Goal: Task Accomplishment & Management: Use online tool/utility

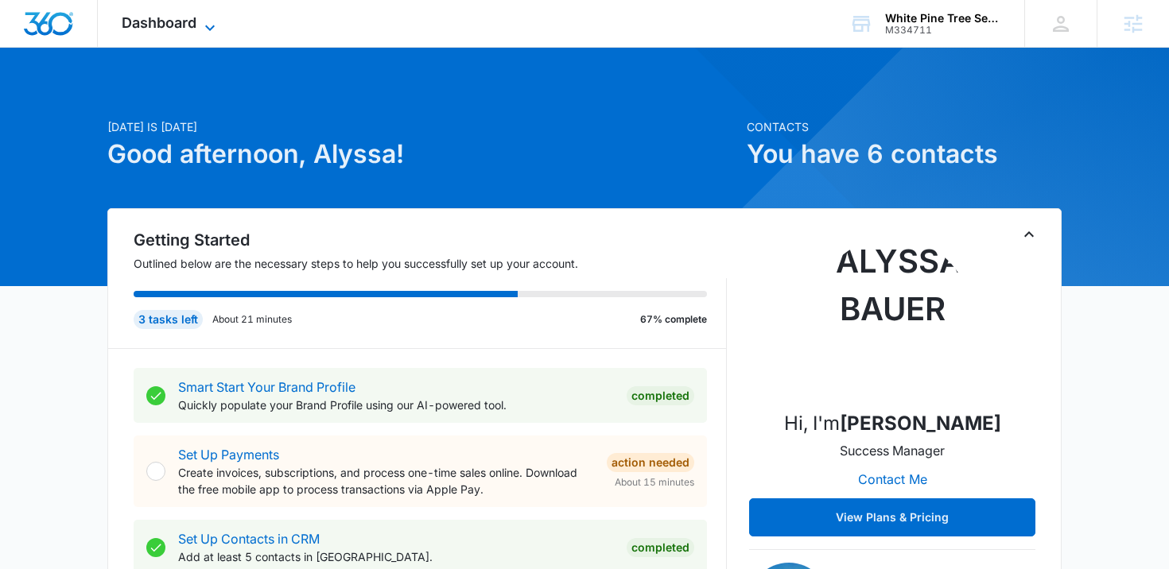
click at [156, 25] on span "Dashboard" at bounding box center [159, 22] width 75 height 17
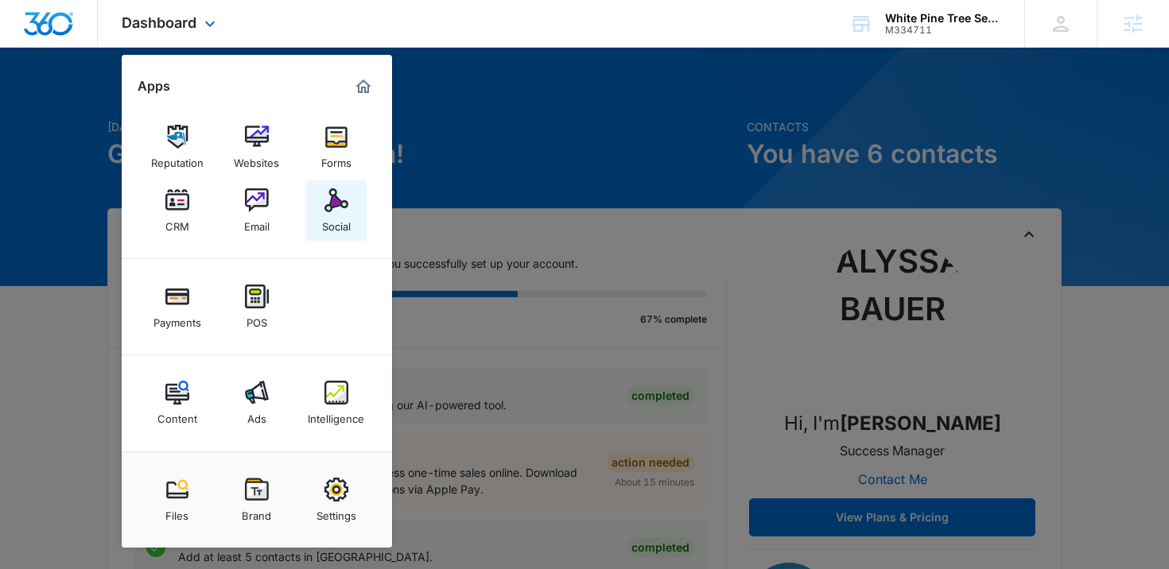
click at [344, 210] on img at bounding box center [336, 200] width 24 height 24
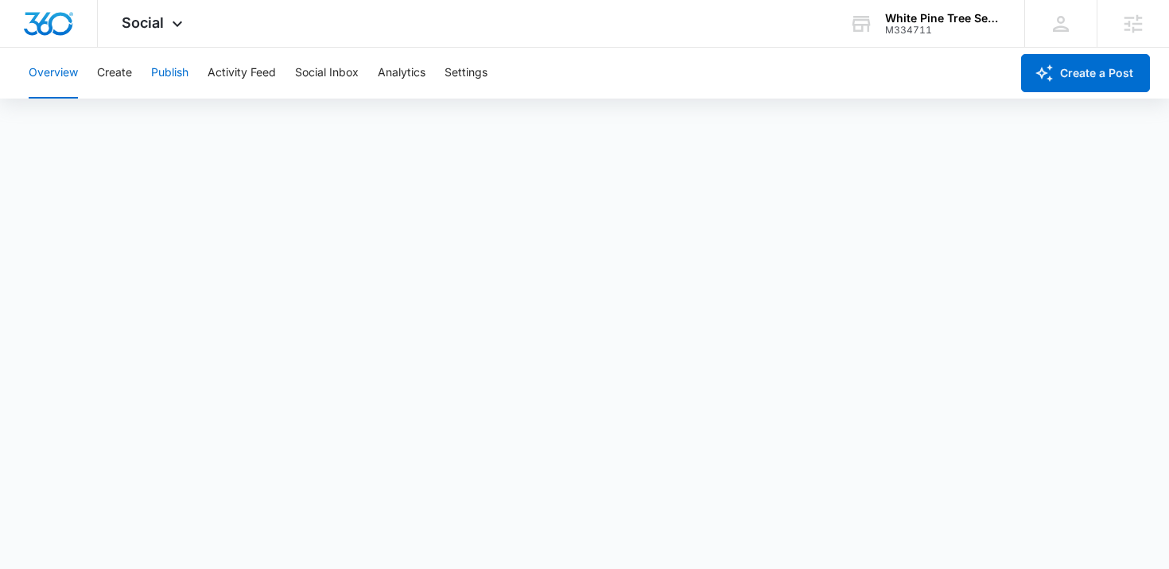
click at [183, 83] on button "Publish" at bounding box center [169, 73] width 37 height 51
click at [917, 42] on div "White Pine Tree Services M334711 Your Accounts View All" at bounding box center [924, 23] width 199 height 47
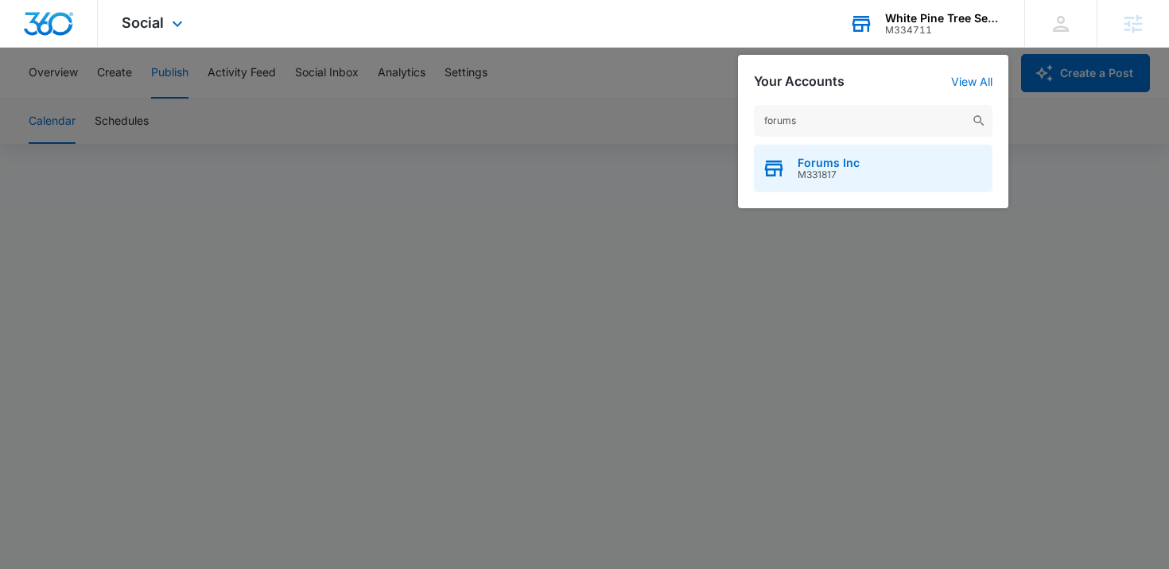
type input "forums"
click at [855, 179] on span "M331817" at bounding box center [828, 174] width 62 height 11
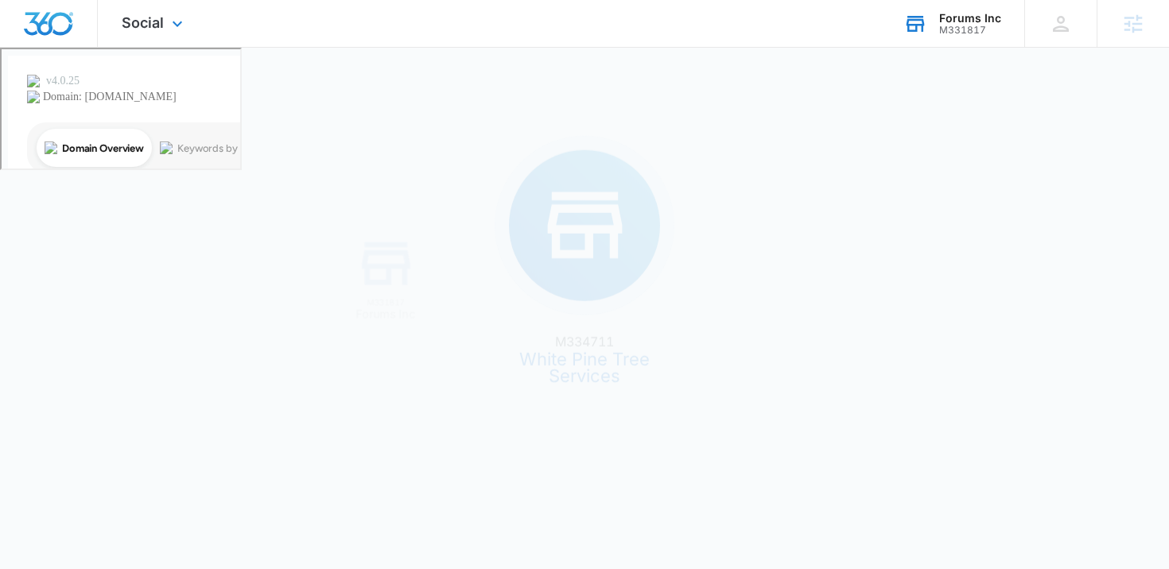
scroll to position [0, 0]
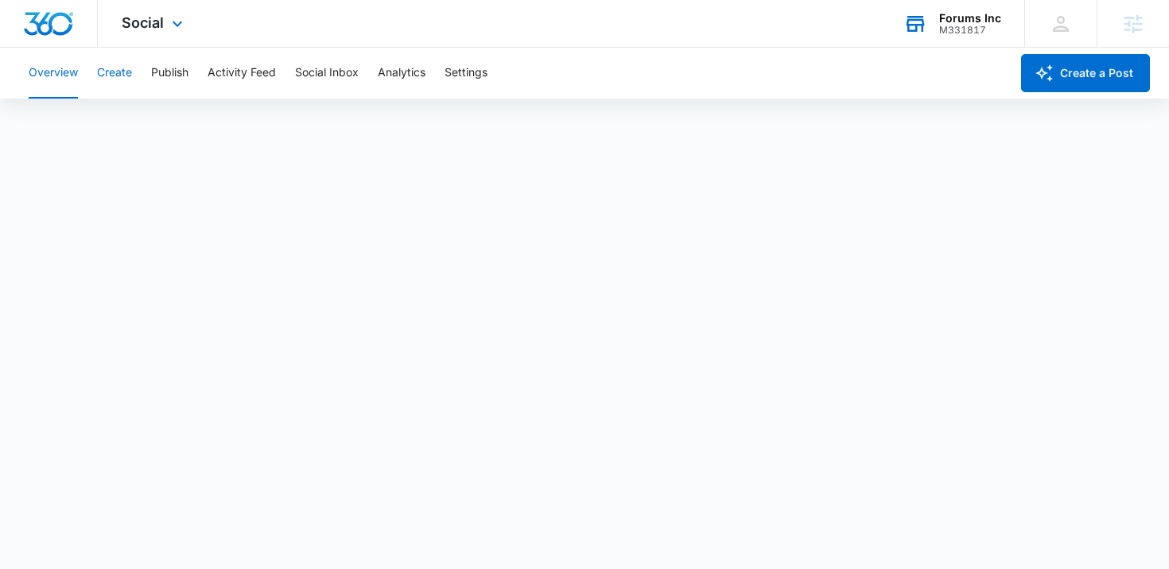
click at [126, 72] on button "Create" at bounding box center [114, 73] width 35 height 51
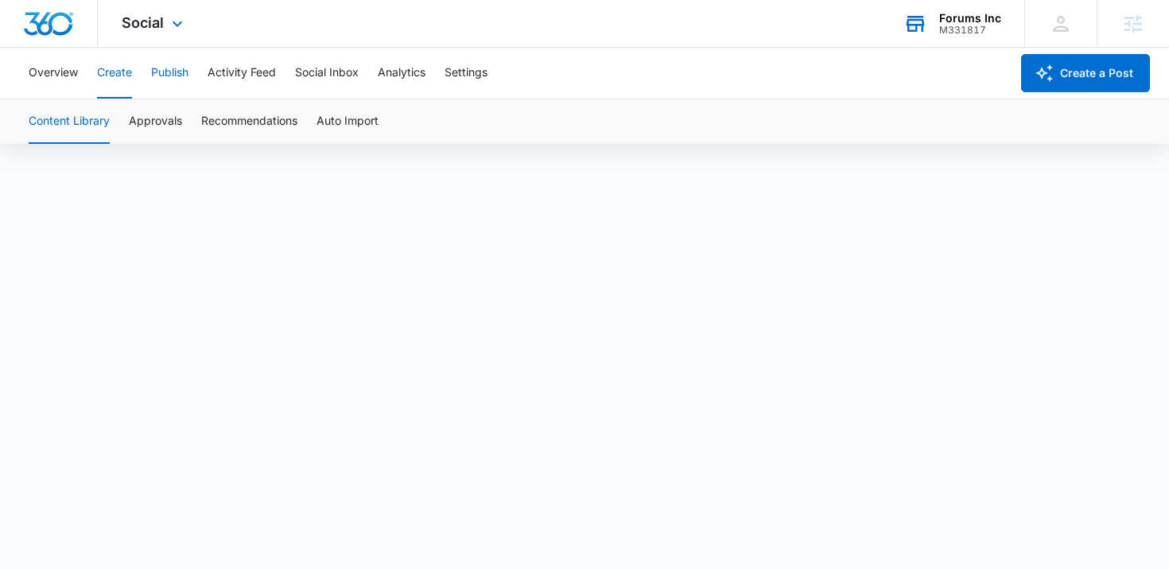
click at [188, 79] on button "Publish" at bounding box center [169, 73] width 37 height 51
click at [956, 13] on div "Forums Inc" at bounding box center [970, 18] width 62 height 13
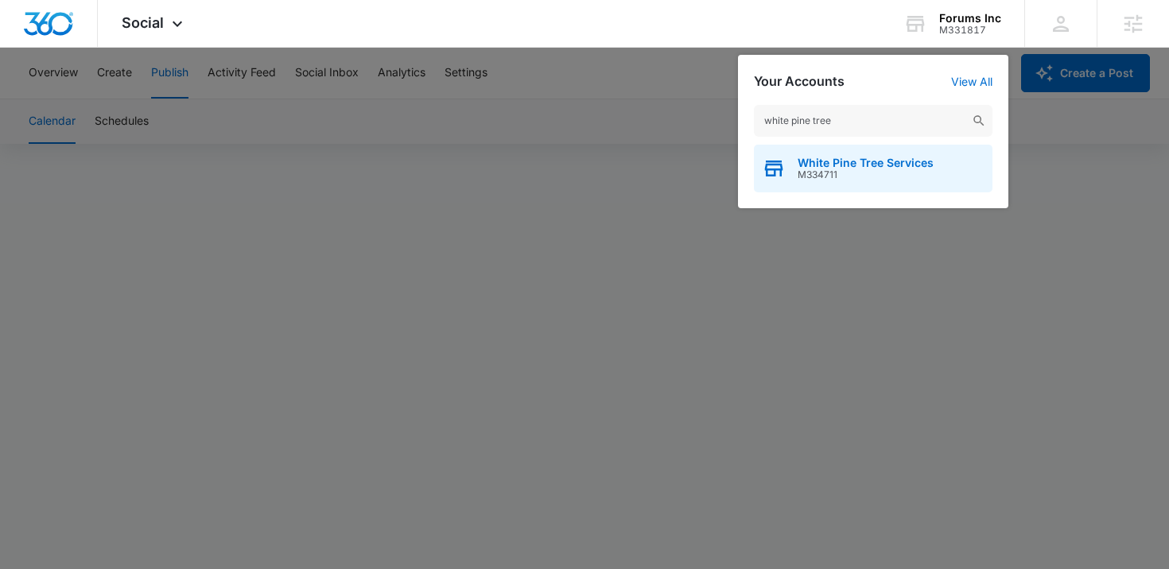
type input "white pine tree"
click at [812, 165] on span "White Pine Tree Services" at bounding box center [865, 163] width 136 height 13
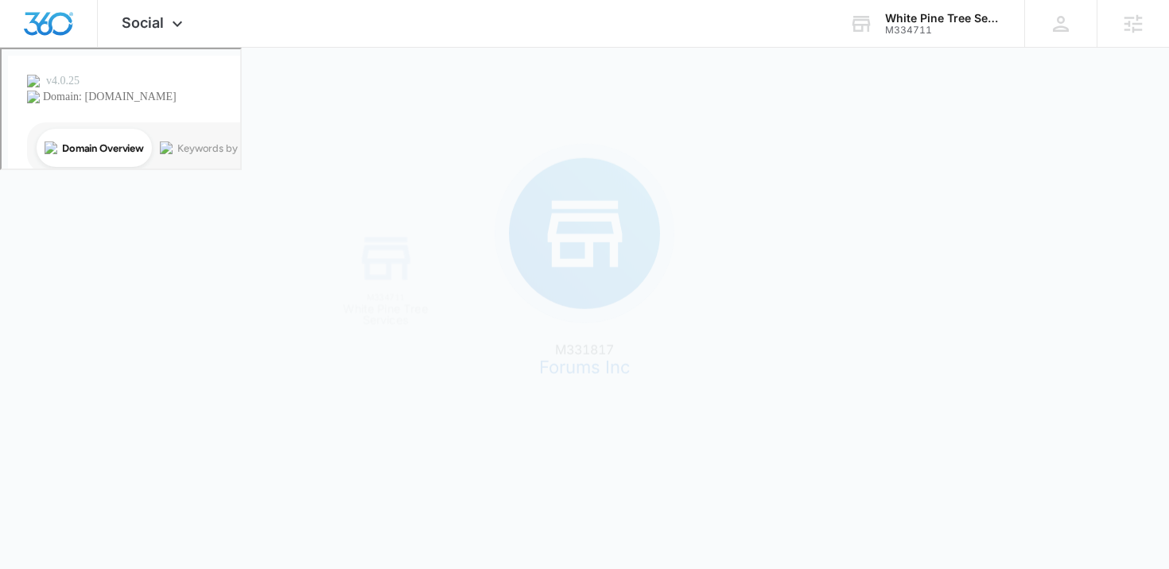
scroll to position [0, 0]
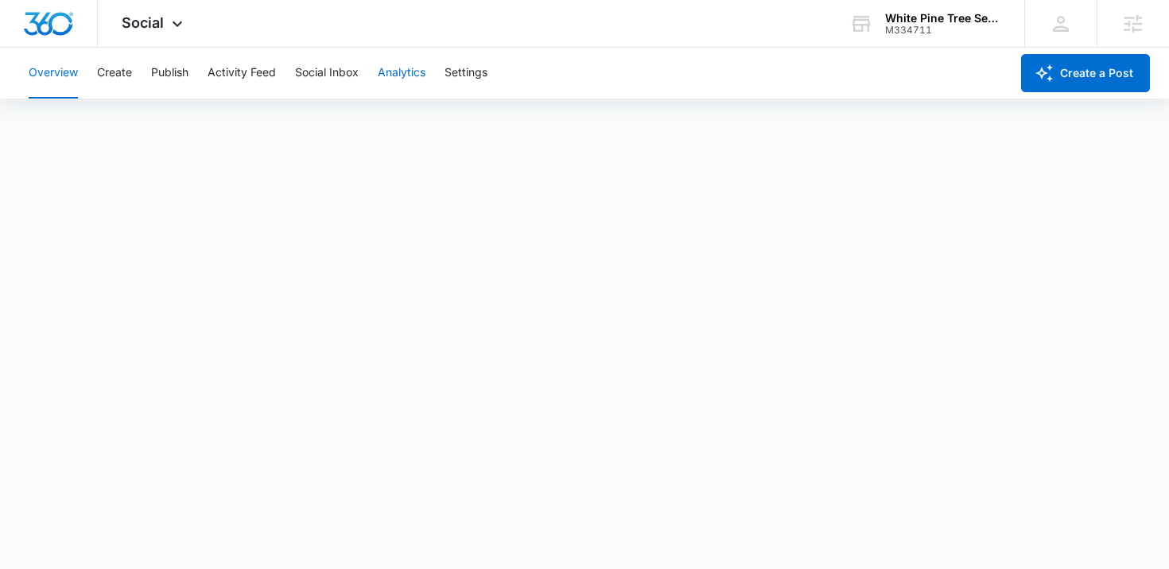
scroll to position [4, 0]
click at [174, 75] on button "Publish" at bounding box center [169, 73] width 37 height 51
click at [130, 125] on button "Schedules" at bounding box center [122, 121] width 54 height 45
click at [60, 127] on button "Calendar" at bounding box center [52, 121] width 47 height 45
